Goal: Transaction & Acquisition: Purchase product/service

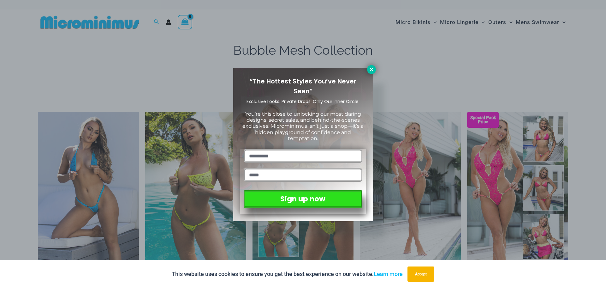
click at [374, 69] on button at bounding box center [371, 69] width 9 height 9
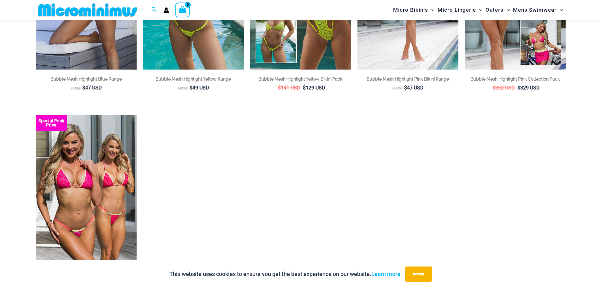
scroll to position [248, 0]
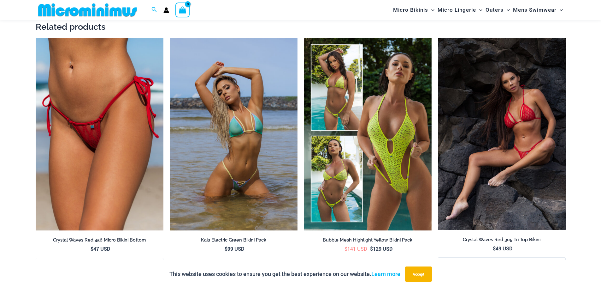
scroll to position [1195, 0]
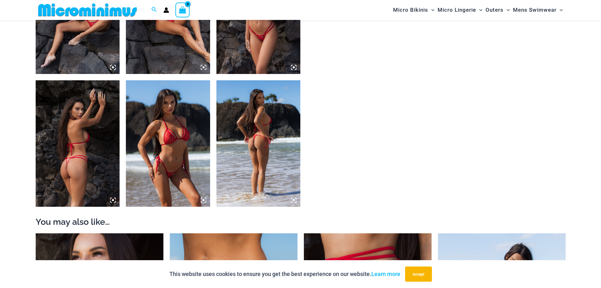
scroll to position [500, 0]
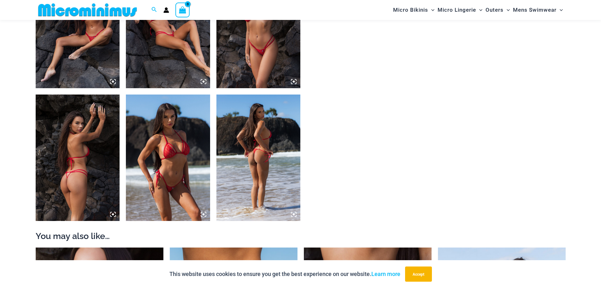
click at [148, 135] on img at bounding box center [168, 157] width 84 height 126
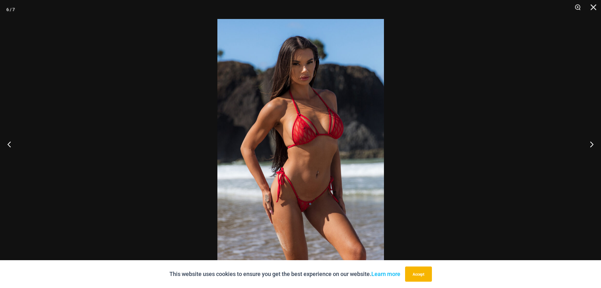
click at [344, 133] on img at bounding box center [301, 144] width 167 height 250
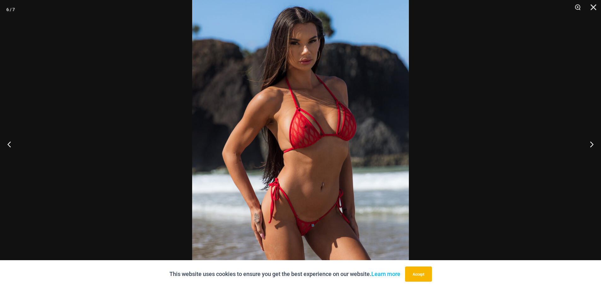
click at [466, 93] on div at bounding box center [300, 144] width 601 height 288
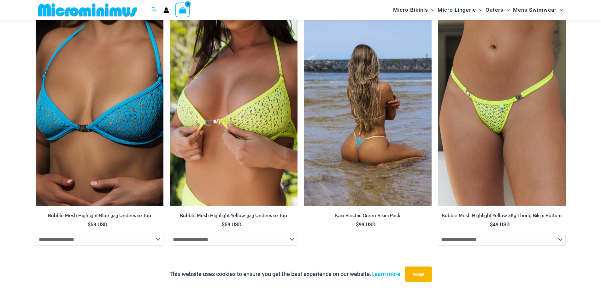
scroll to position [1321, 0]
